Goal: Task Accomplishment & Management: Use online tool/utility

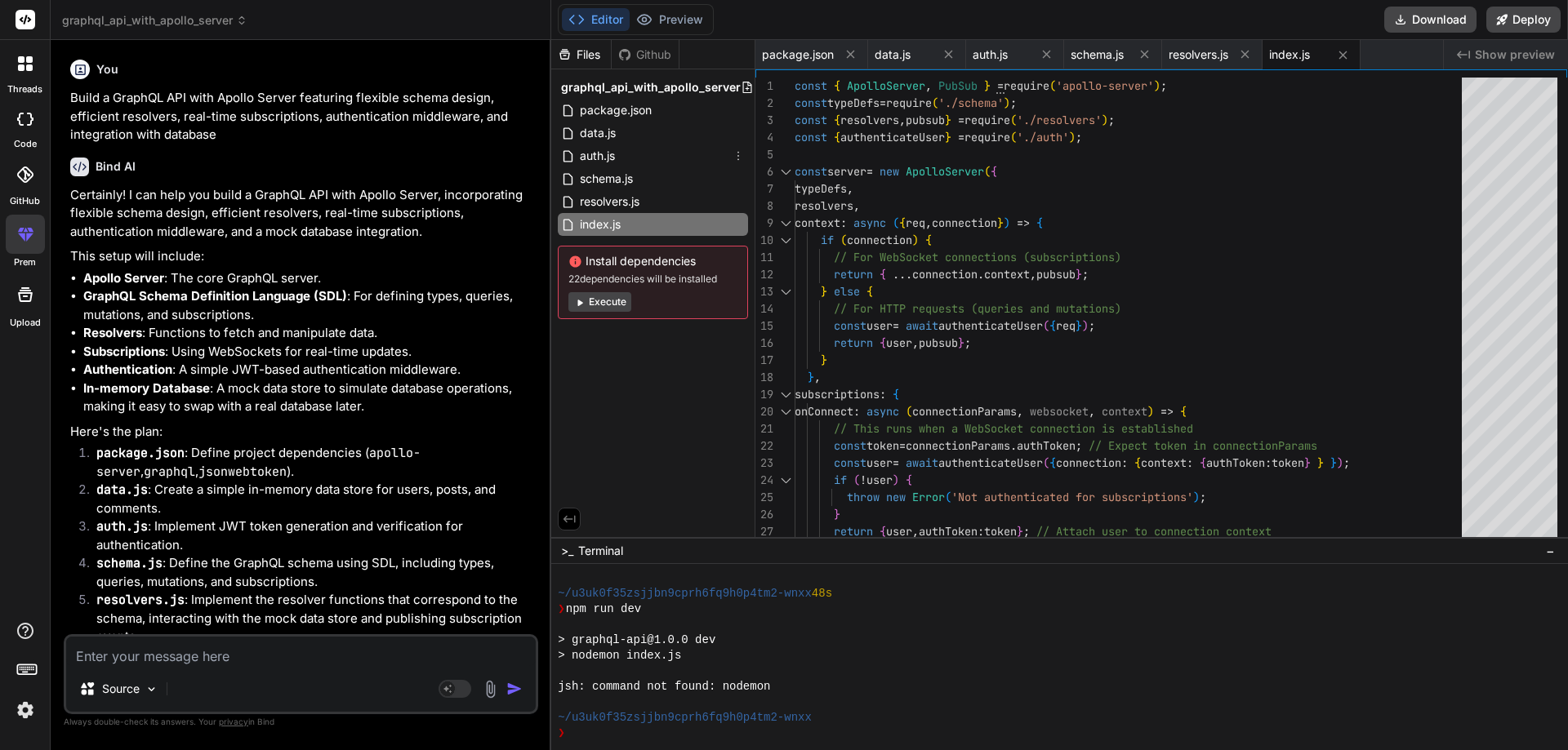
scroll to position [1815, 0]
click at [617, 158] on div "auth.js" at bounding box center [652, 156] width 190 height 23
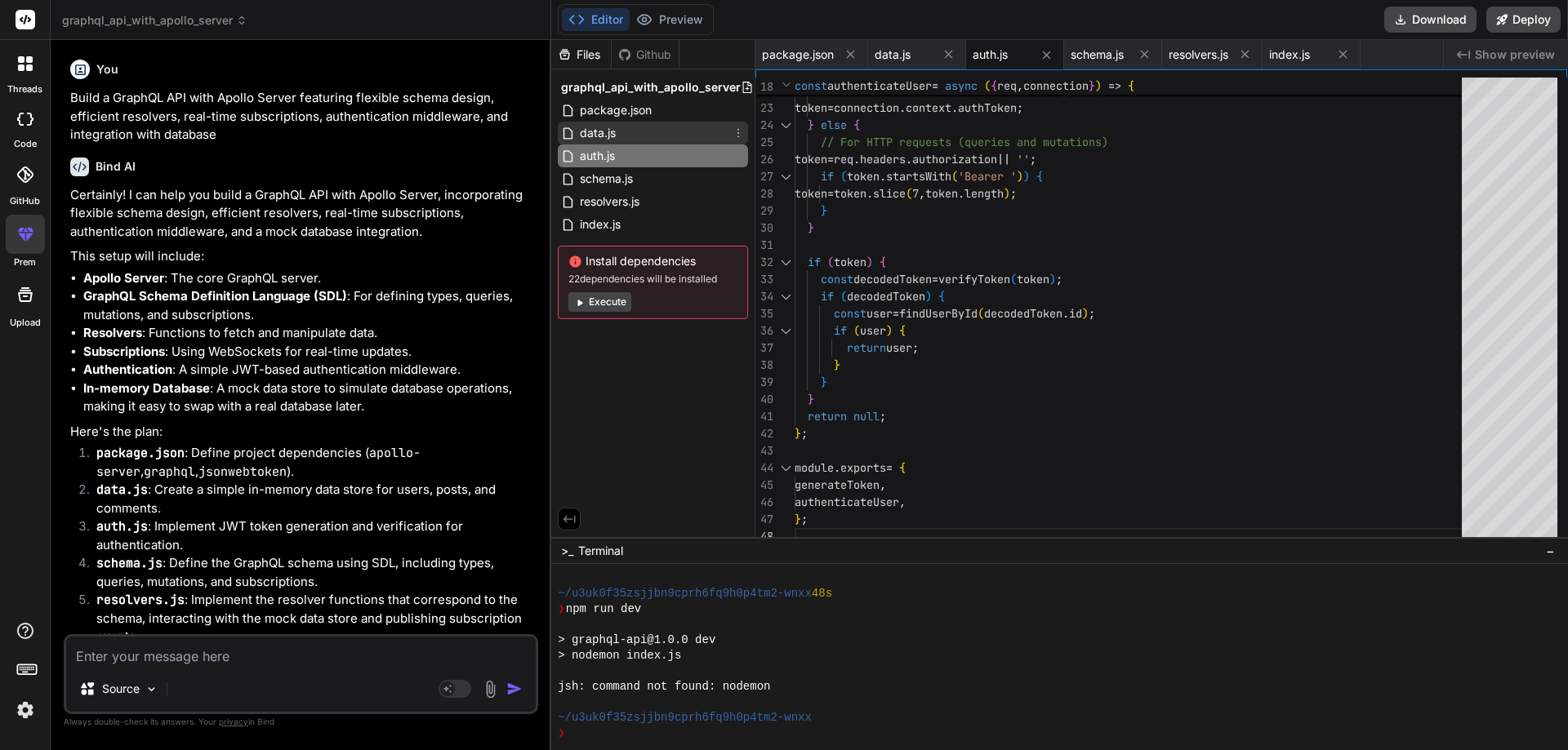
click at [580, 134] on span "data.js" at bounding box center [598, 133] width 39 height 20
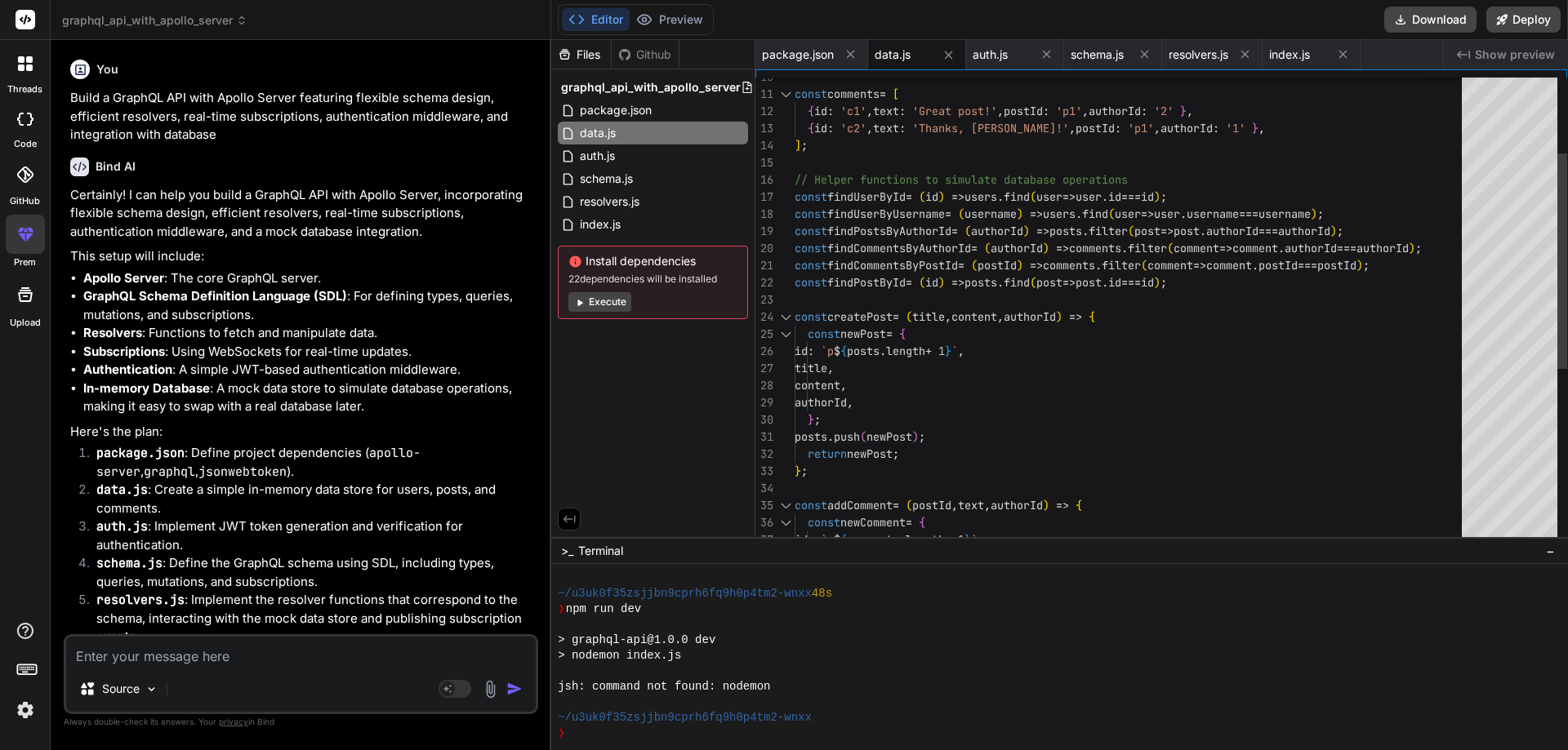
type textarea "const findCommentsByPostId = (postId) => comments.filter(comment => comment.pos…"
click at [1023, 315] on div "title , content , const newPost = { id : `p $ { posts . length + 1 } ` , const …" at bounding box center [1133, 420] width 677 height 1012
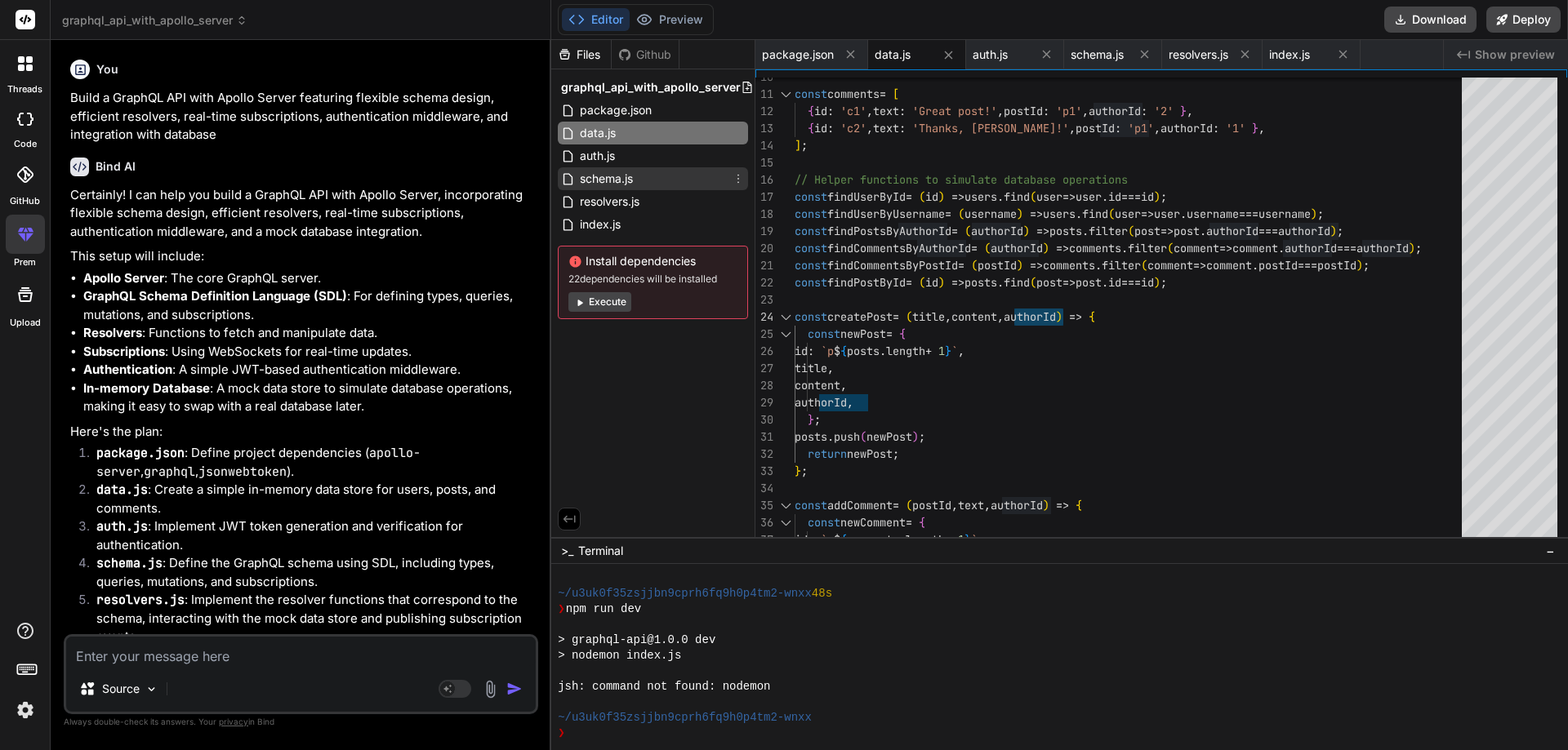
click at [599, 172] on span "schema.js" at bounding box center [606, 179] width 56 height 20
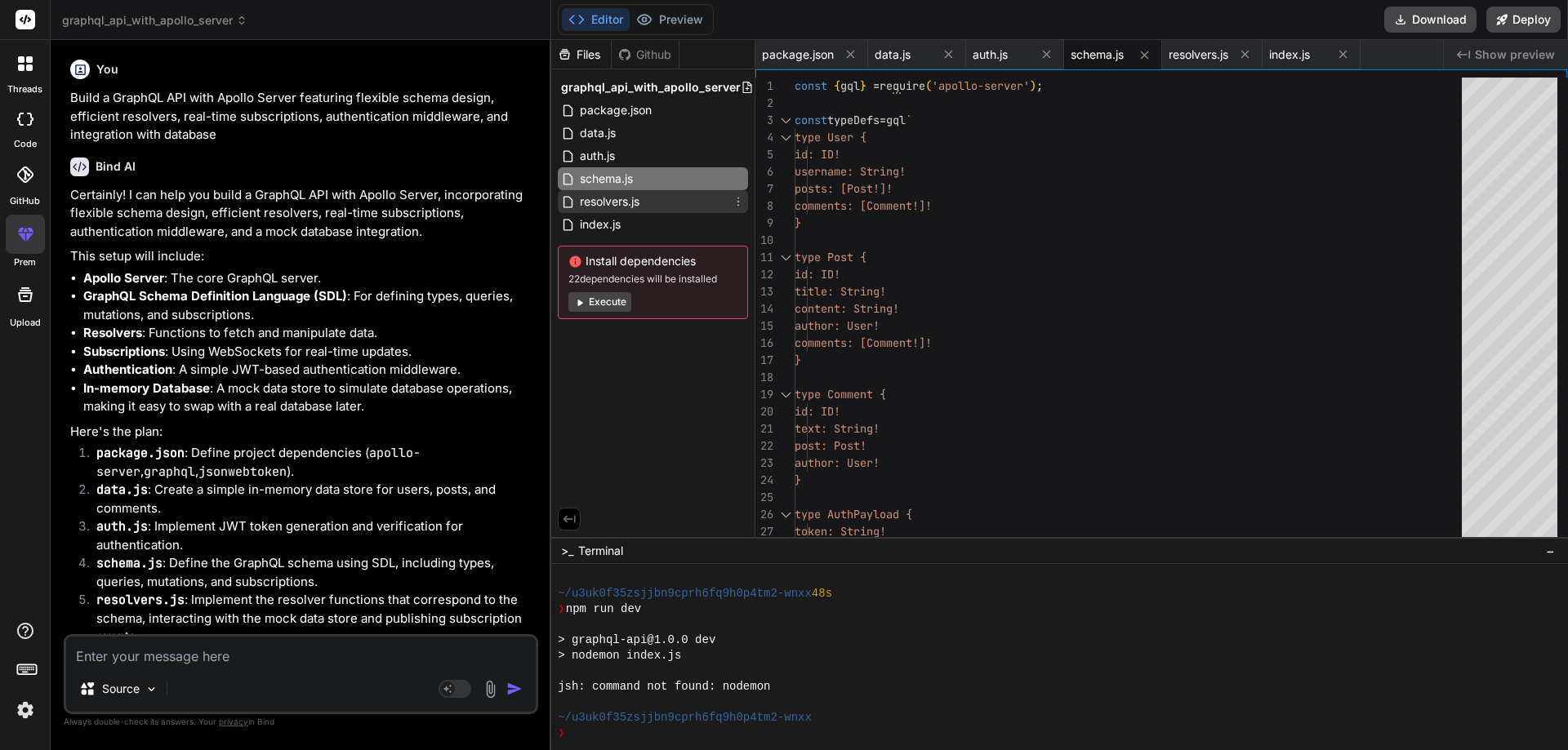
click at [614, 210] on span "resolvers.js" at bounding box center [610, 201] width 63 height 20
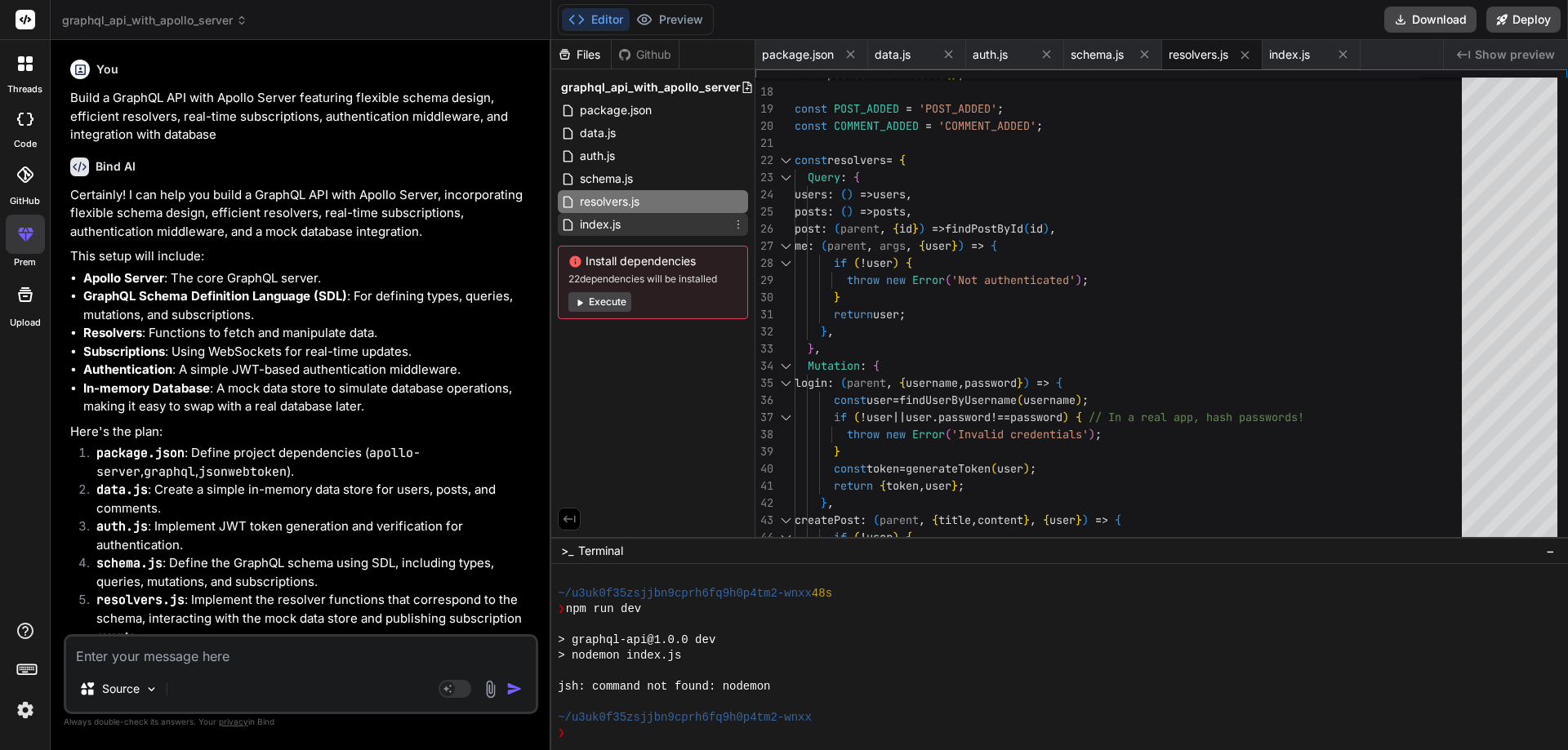
click at [630, 218] on div "index.js" at bounding box center [652, 225] width 190 height 23
type textarea "}, }, }); server.listen({ port: 4000 }).then(({ url, subscriptionsUrl }) => { c…"
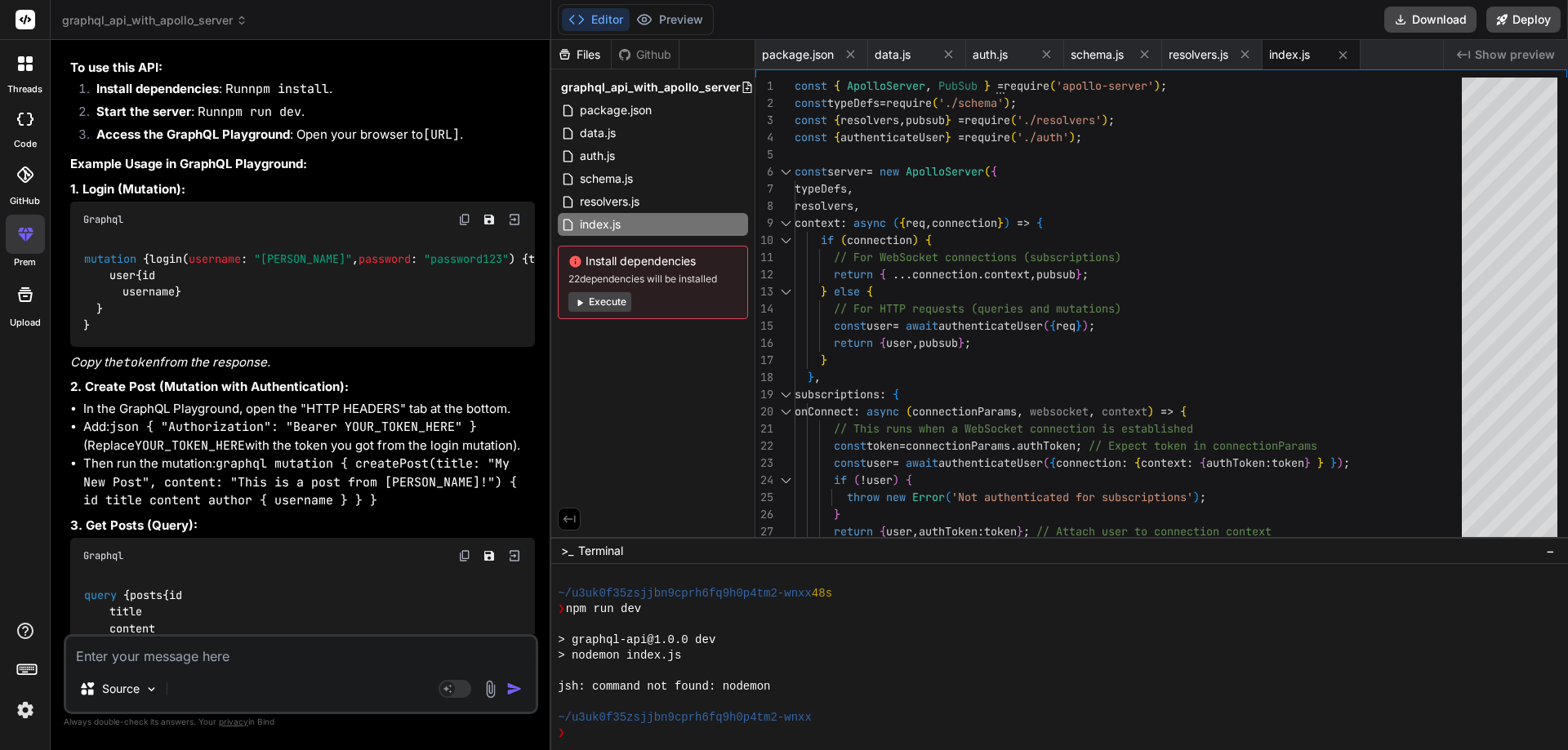
scroll to position [1476, 0]
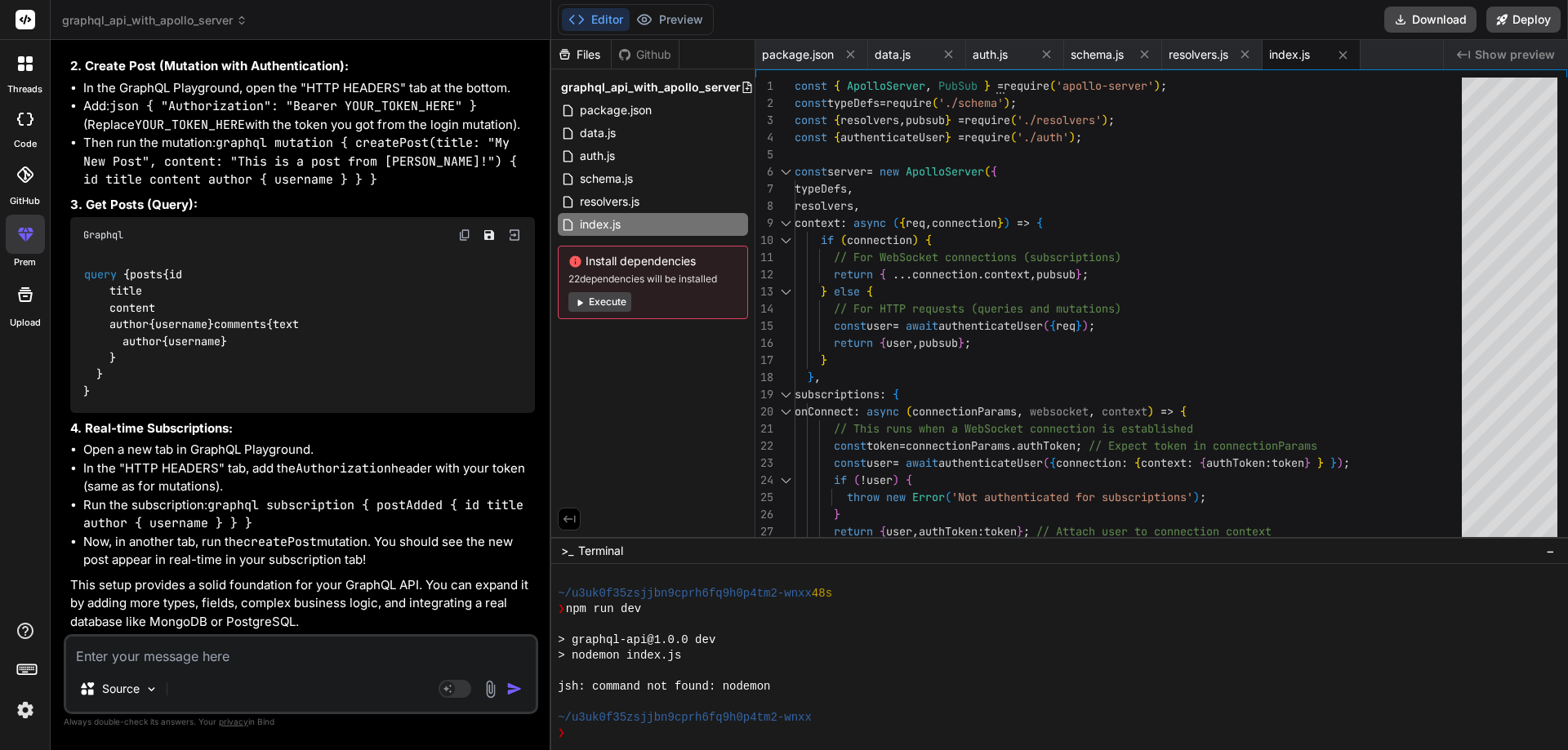
click at [157, 650] on textarea at bounding box center [300, 651] width 469 height 29
